Goal: Navigation & Orientation: Find specific page/section

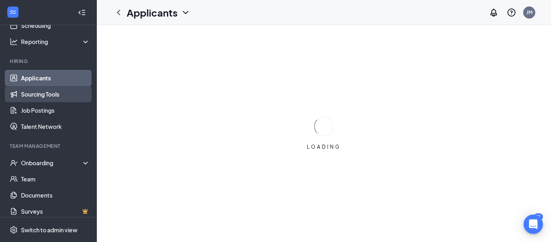
scroll to position [54, 0]
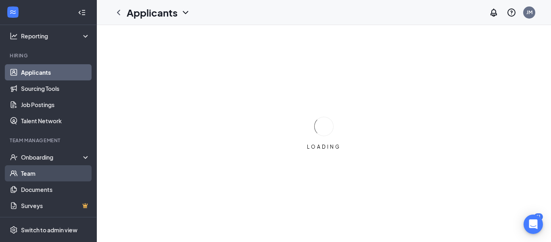
click at [41, 178] on link "Team" at bounding box center [55, 173] width 69 height 16
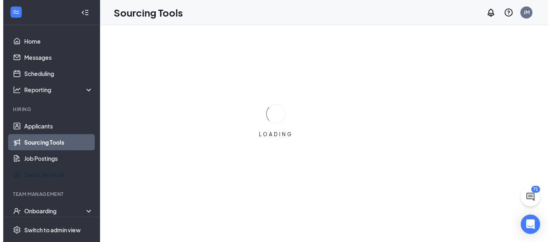
scroll to position [54, 0]
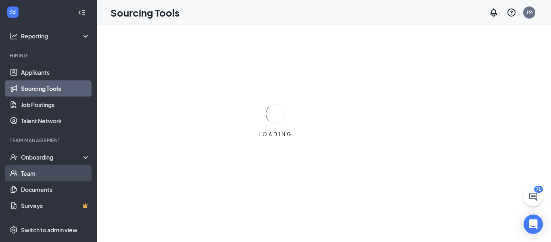
click at [54, 170] on link "Team" at bounding box center [55, 173] width 69 height 16
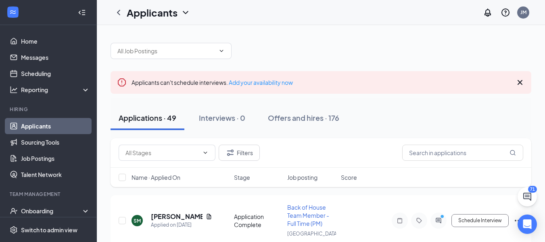
scroll to position [4, 0]
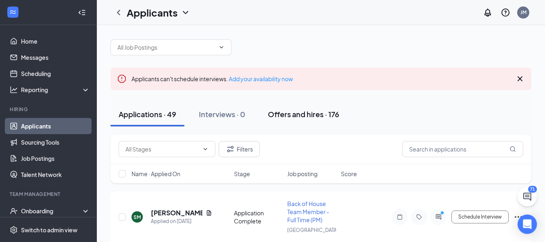
click at [291, 117] on div "Offers and hires · 176" at bounding box center [303, 114] width 71 height 10
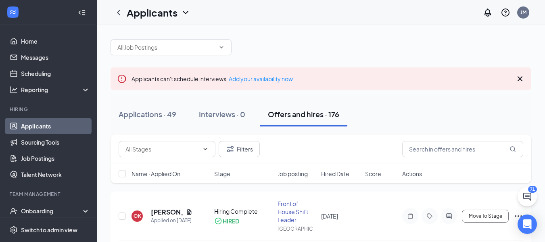
click at [353, 44] on div at bounding box center [320, 43] width 421 height 24
click at [351, 50] on div at bounding box center [320, 43] width 421 height 24
click at [350, 50] on div at bounding box center [320, 43] width 421 height 24
